Goal: Transaction & Acquisition: Subscribe to service/newsletter

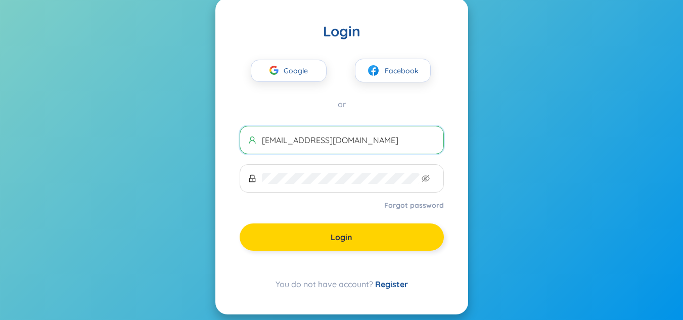
scroll to position [41, 0]
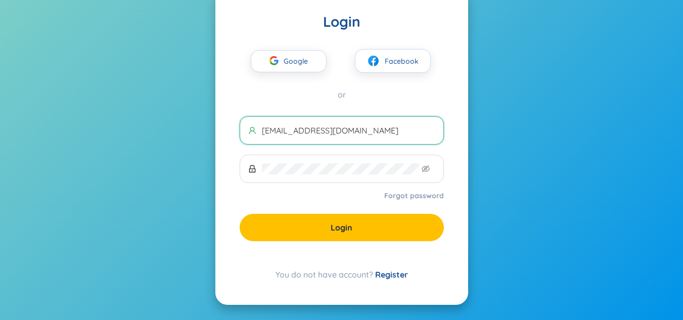
type input "[EMAIL_ADDRESS][DOMAIN_NAME]"
click at [391, 274] on link "Register" at bounding box center [391, 275] width 33 height 10
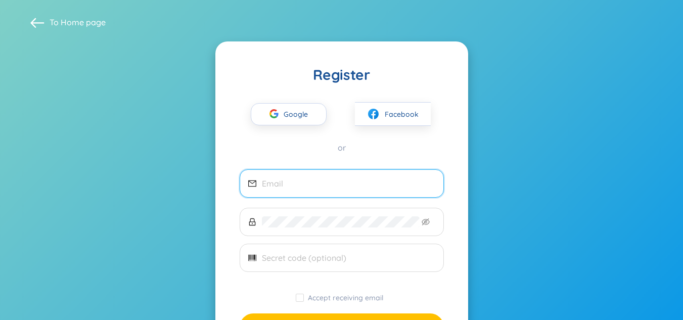
click at [352, 188] on input "email" at bounding box center [348, 183] width 173 height 11
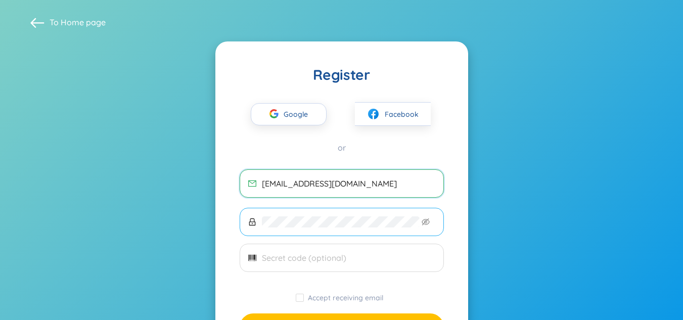
type input "[EMAIL_ADDRESS][DOMAIN_NAME]"
click at [304, 258] on input "text" at bounding box center [348, 257] width 173 height 11
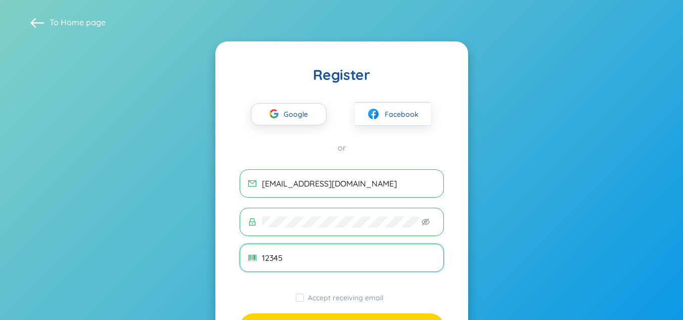
type input "12345"
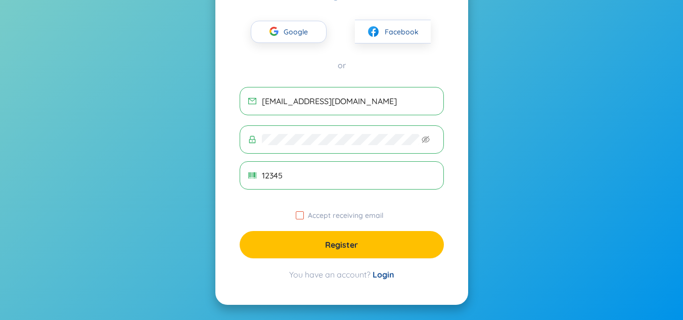
scroll to position [77, 0]
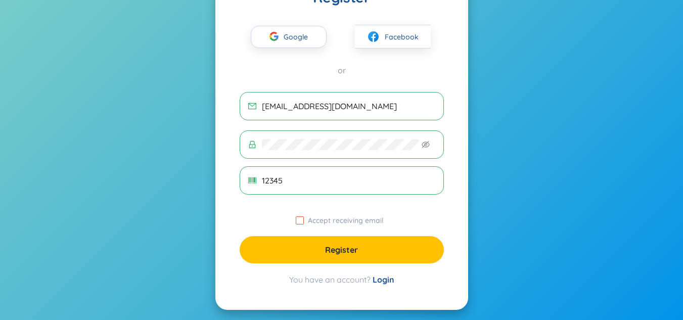
click at [301, 220] on input "Accept receiving email" at bounding box center [300, 220] width 8 height 8
checkbox input "true"
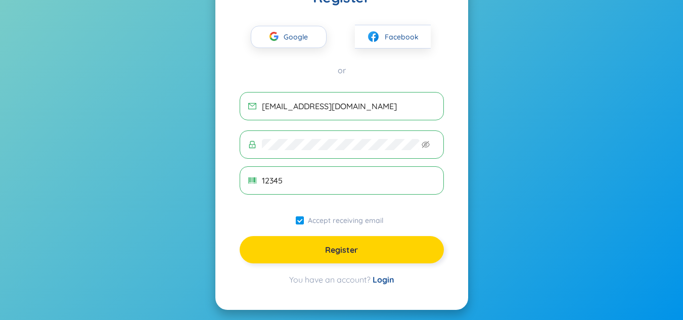
click at [341, 254] on span "Register" at bounding box center [341, 249] width 33 height 11
